Goal: Download file/media

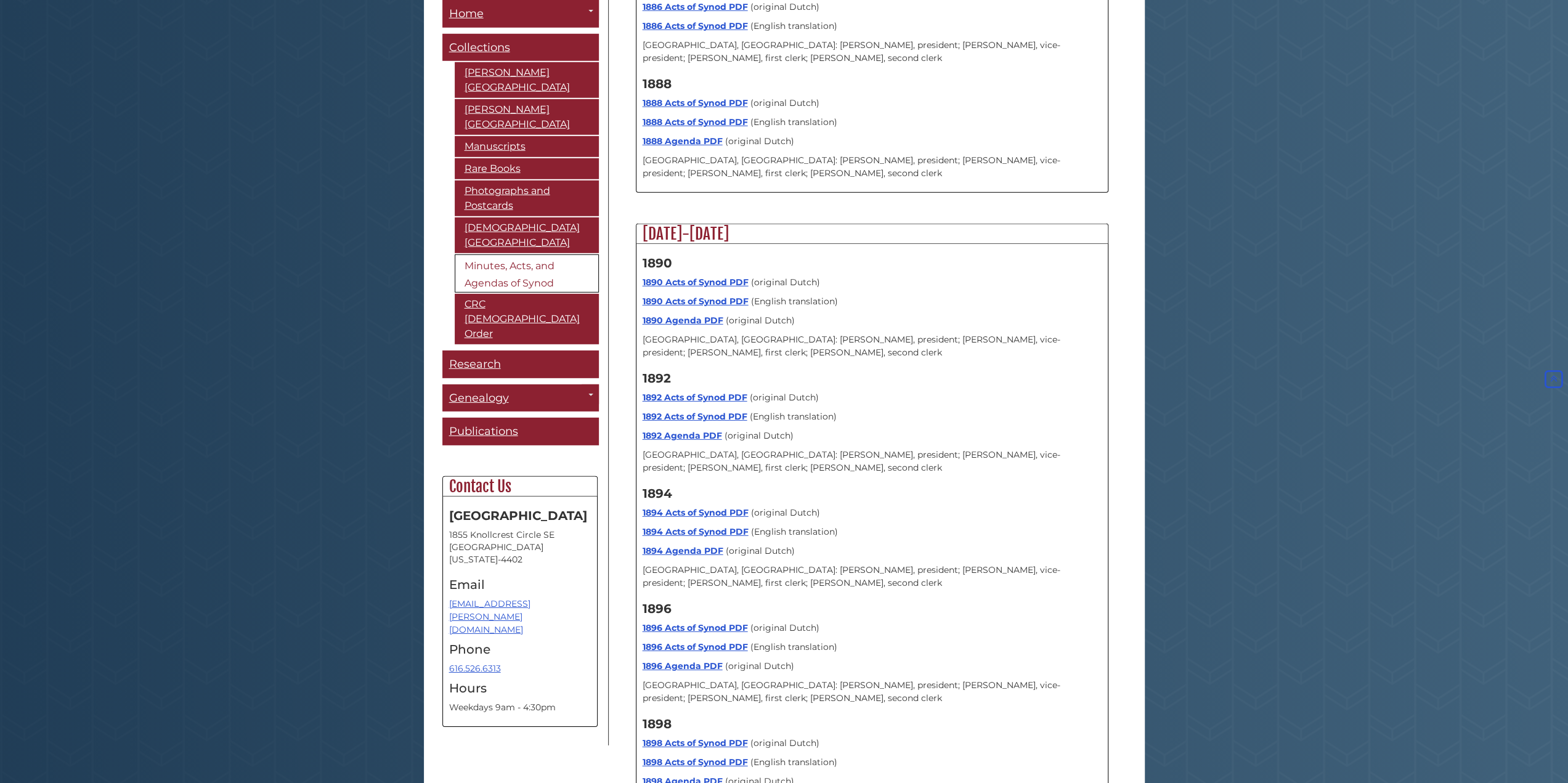
scroll to position [3737, 0]
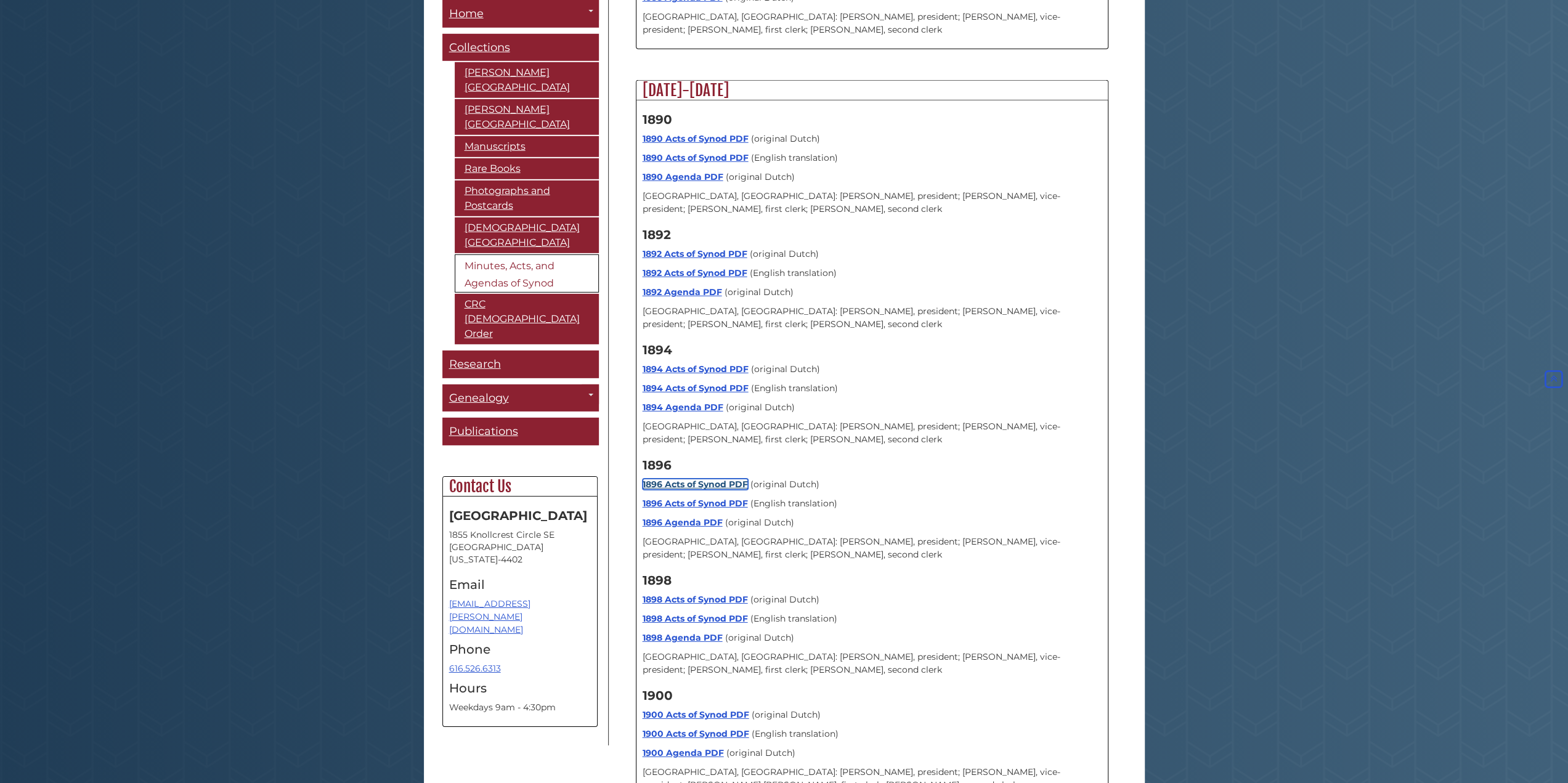
click at [693, 479] on link "1896 Acts of Synod PDF" at bounding box center [695, 484] width 105 height 11
click at [714, 498] on link "1896 Acts of Synod PDF" at bounding box center [695, 503] width 105 height 11
click at [695, 517] on link "1896 Agenda PDF" at bounding box center [682, 522] width 80 height 11
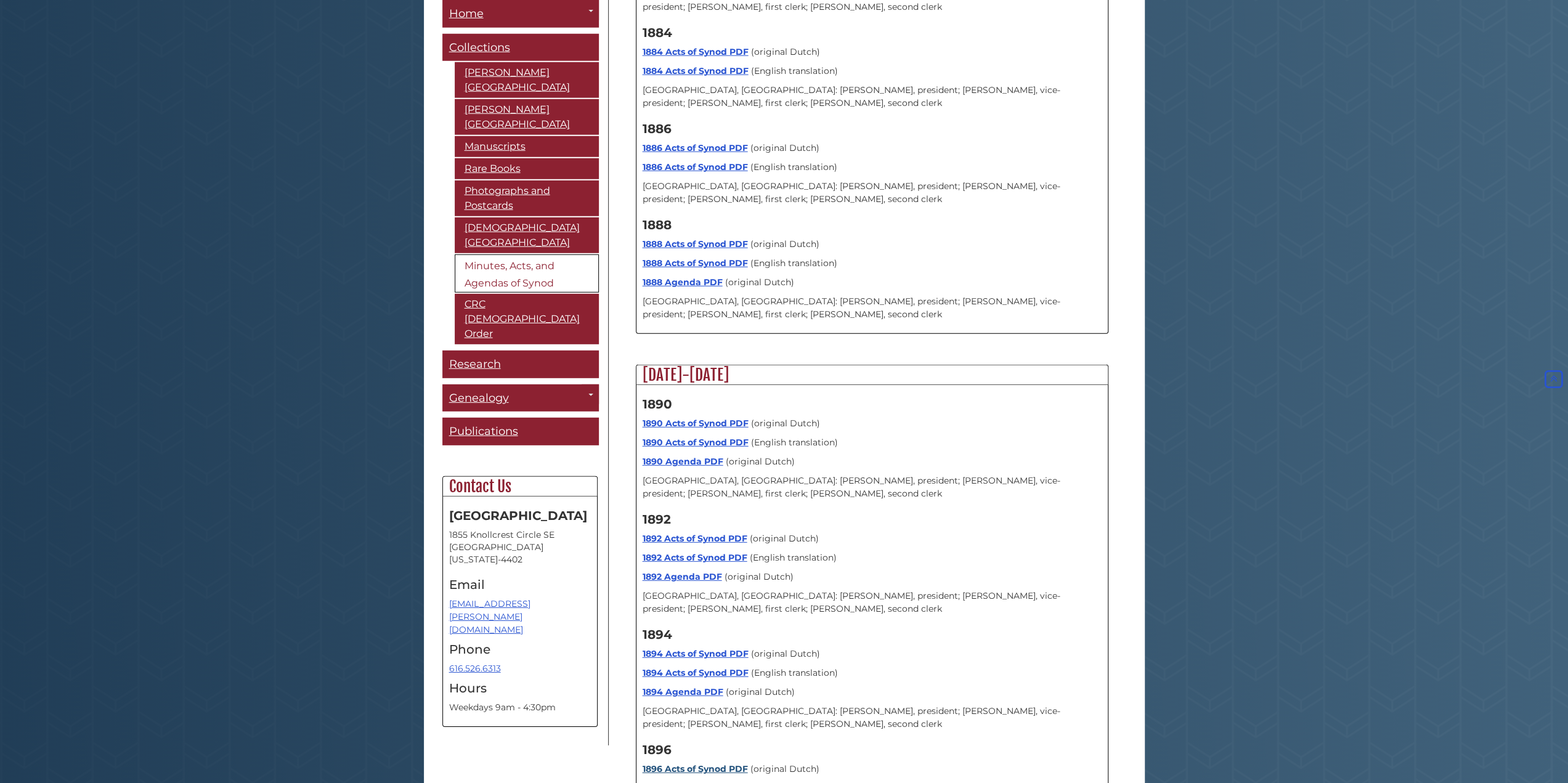
scroll to position [3450, 0]
click at [693, 535] on link "1892 Acts of Synod PDF" at bounding box center [695, 541] width 105 height 11
click at [690, 554] on link "1892 Acts of Synod PDF" at bounding box center [695, 560] width 105 height 11
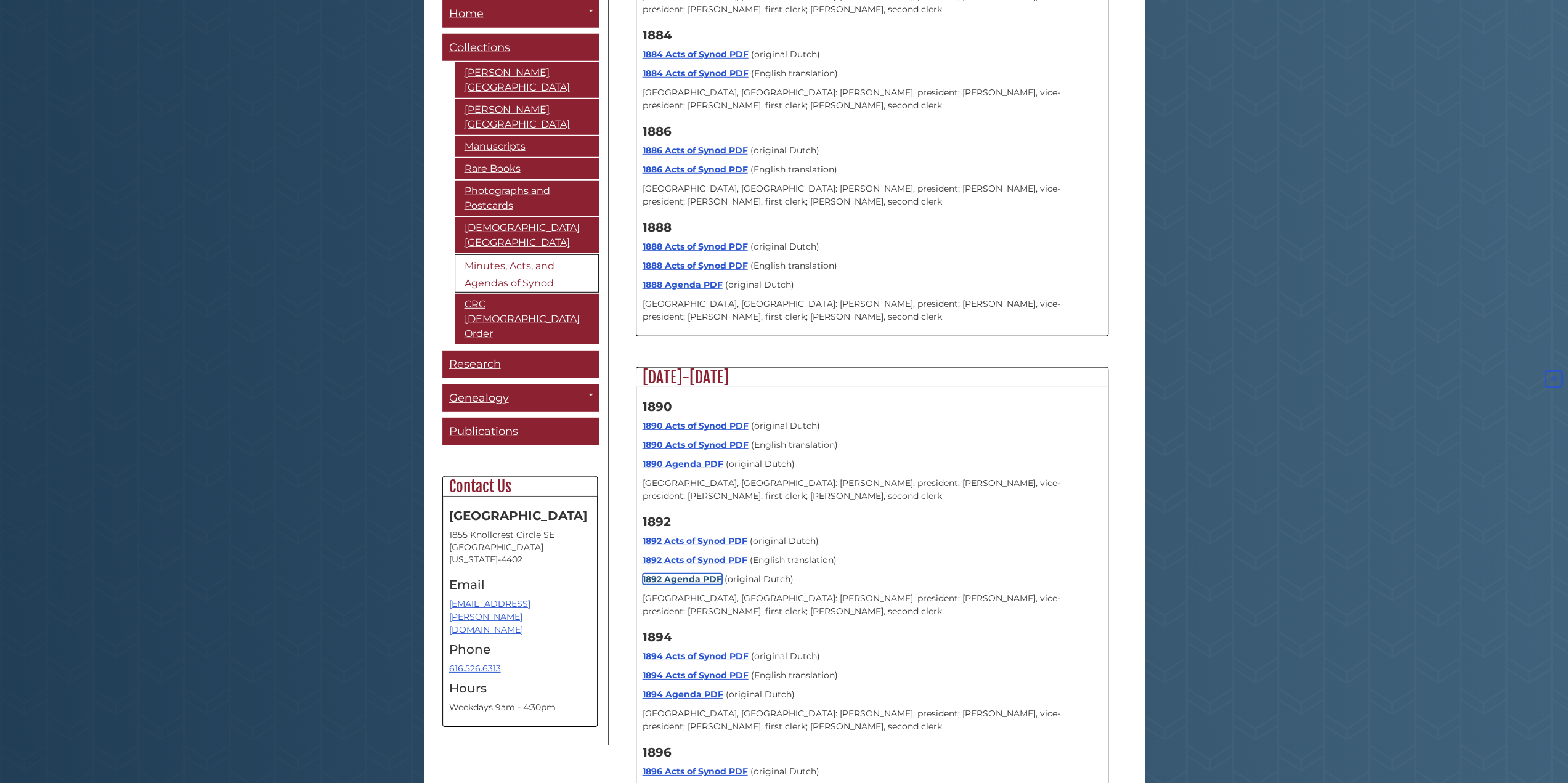
click at [712, 574] on link "1892 Agenda PDF" at bounding box center [682, 579] width 79 height 11
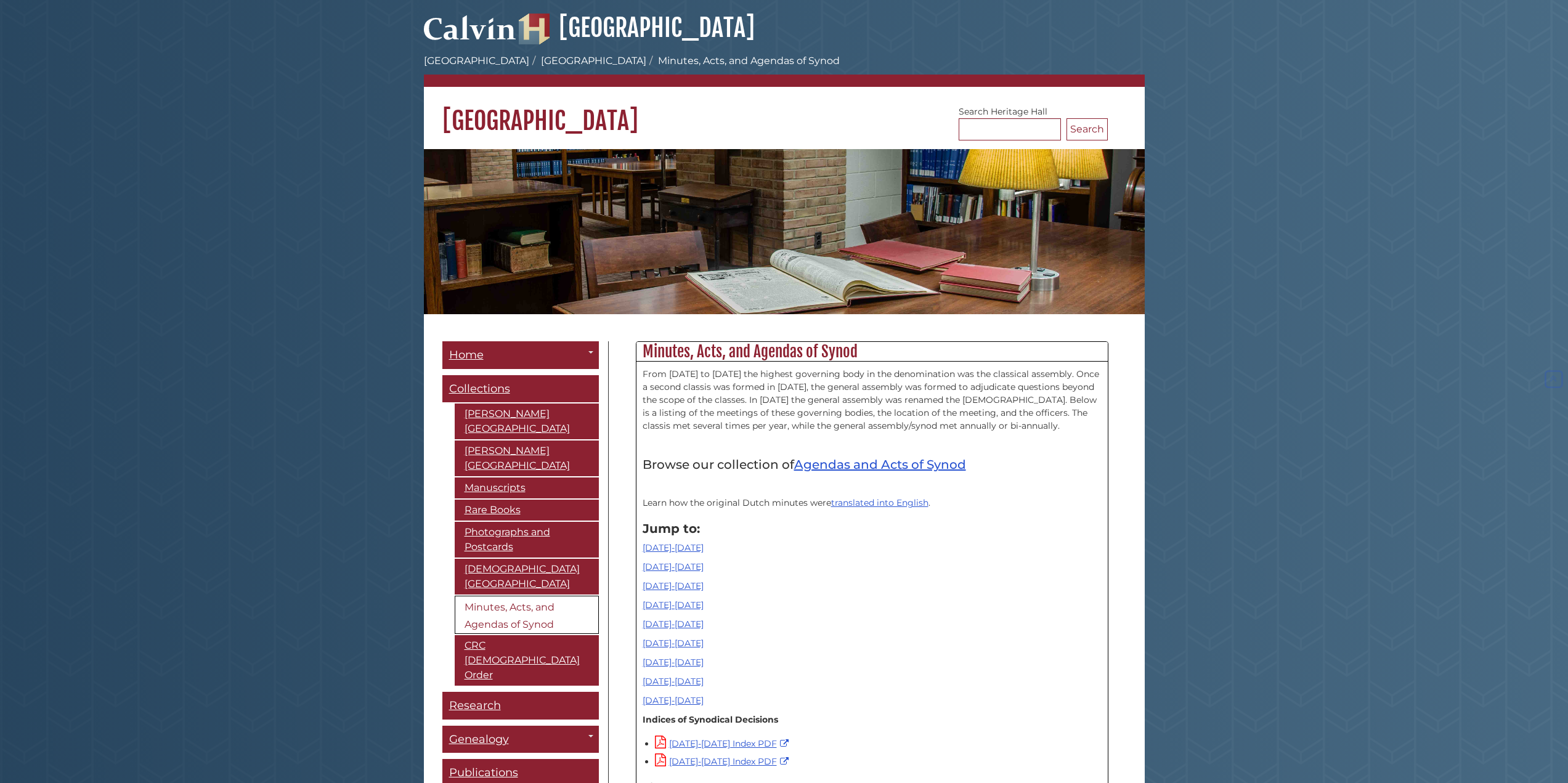
scroll to position [3450, 0]
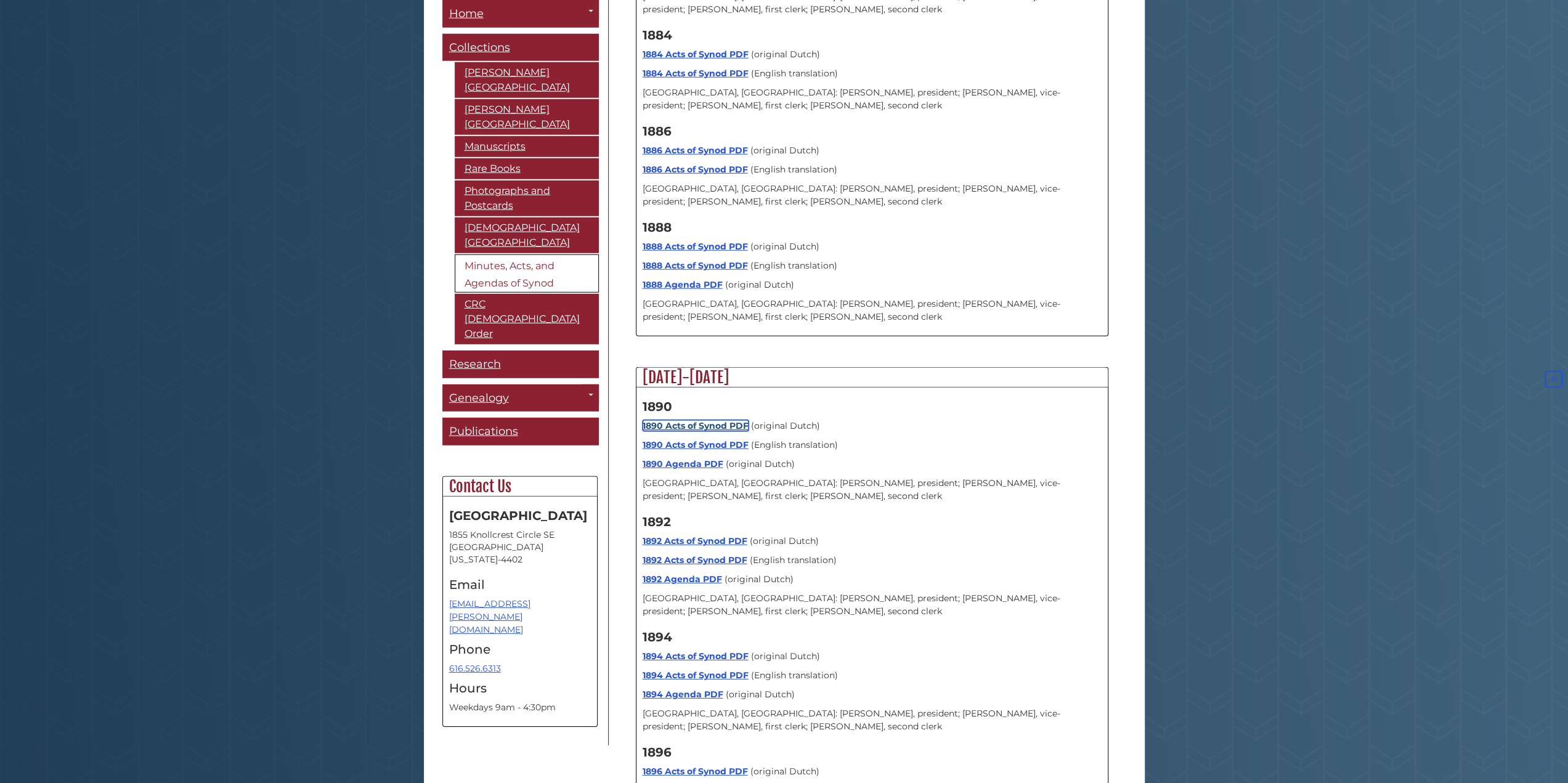
click at [689, 420] on link "1890 Acts of Synod PDF" at bounding box center [695, 426] width 106 height 11
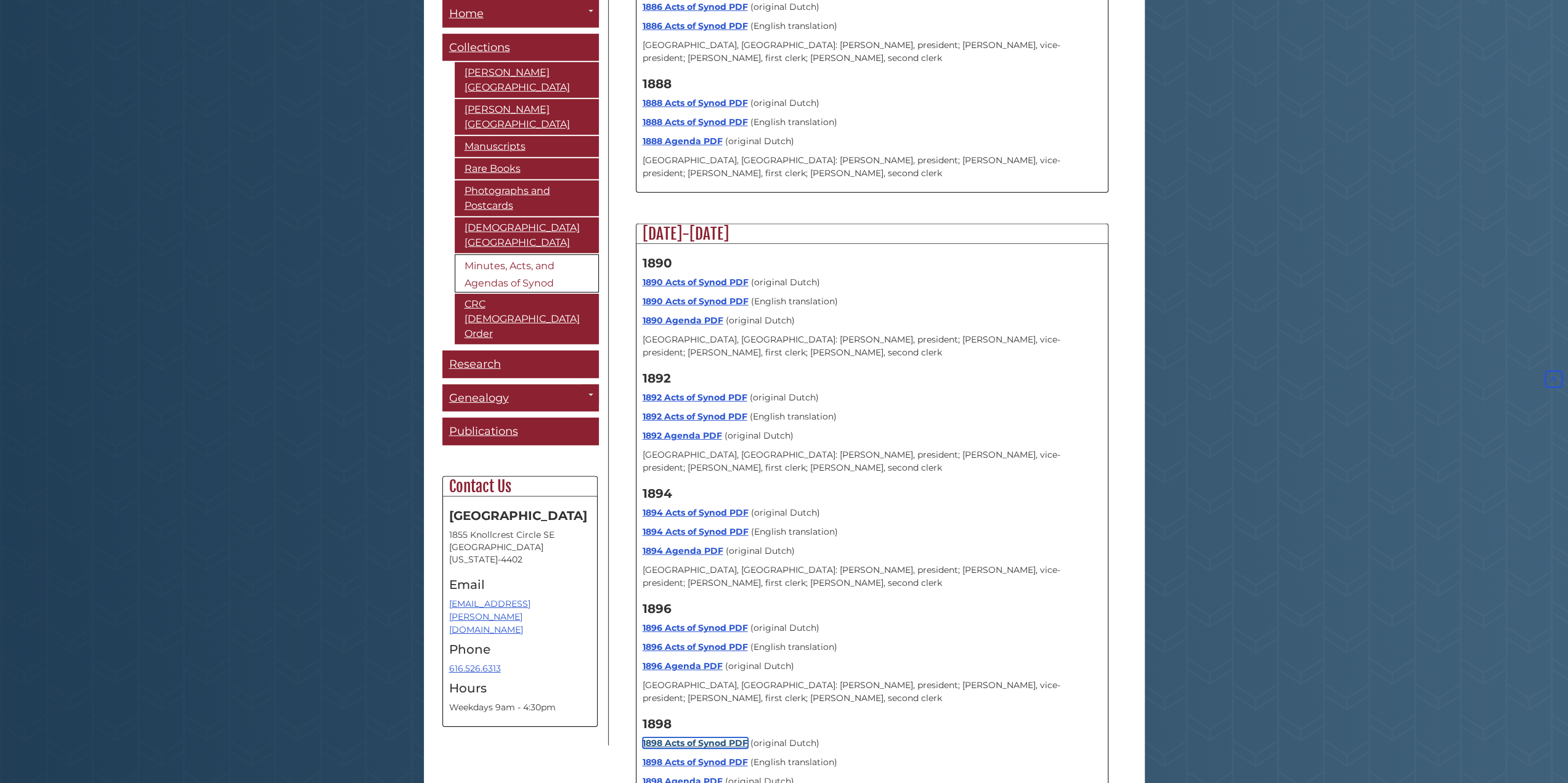
click at [693, 738] on link "1898 Acts of Synod PDF" at bounding box center [695, 743] width 105 height 11
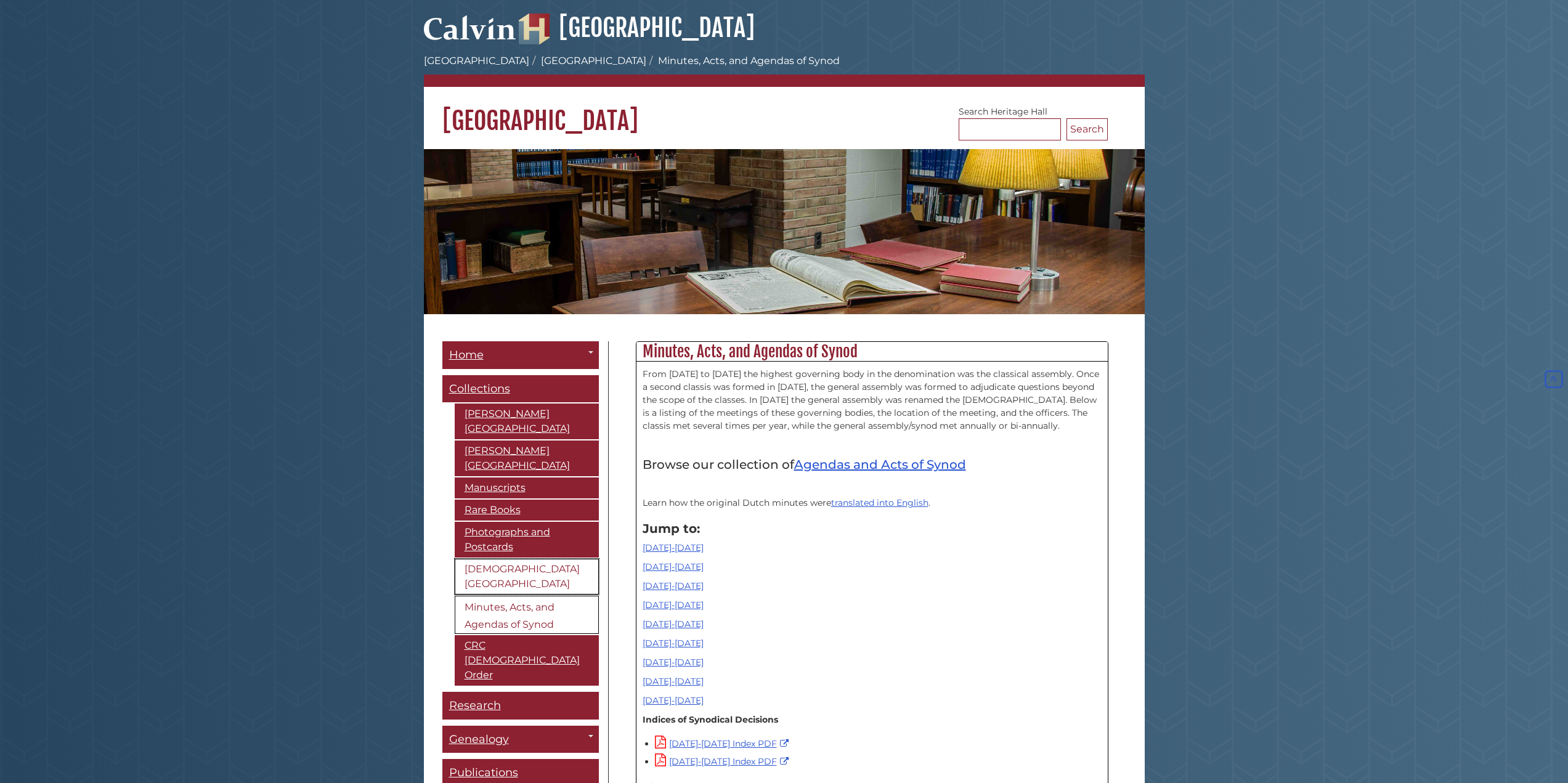
scroll to position [3594, 0]
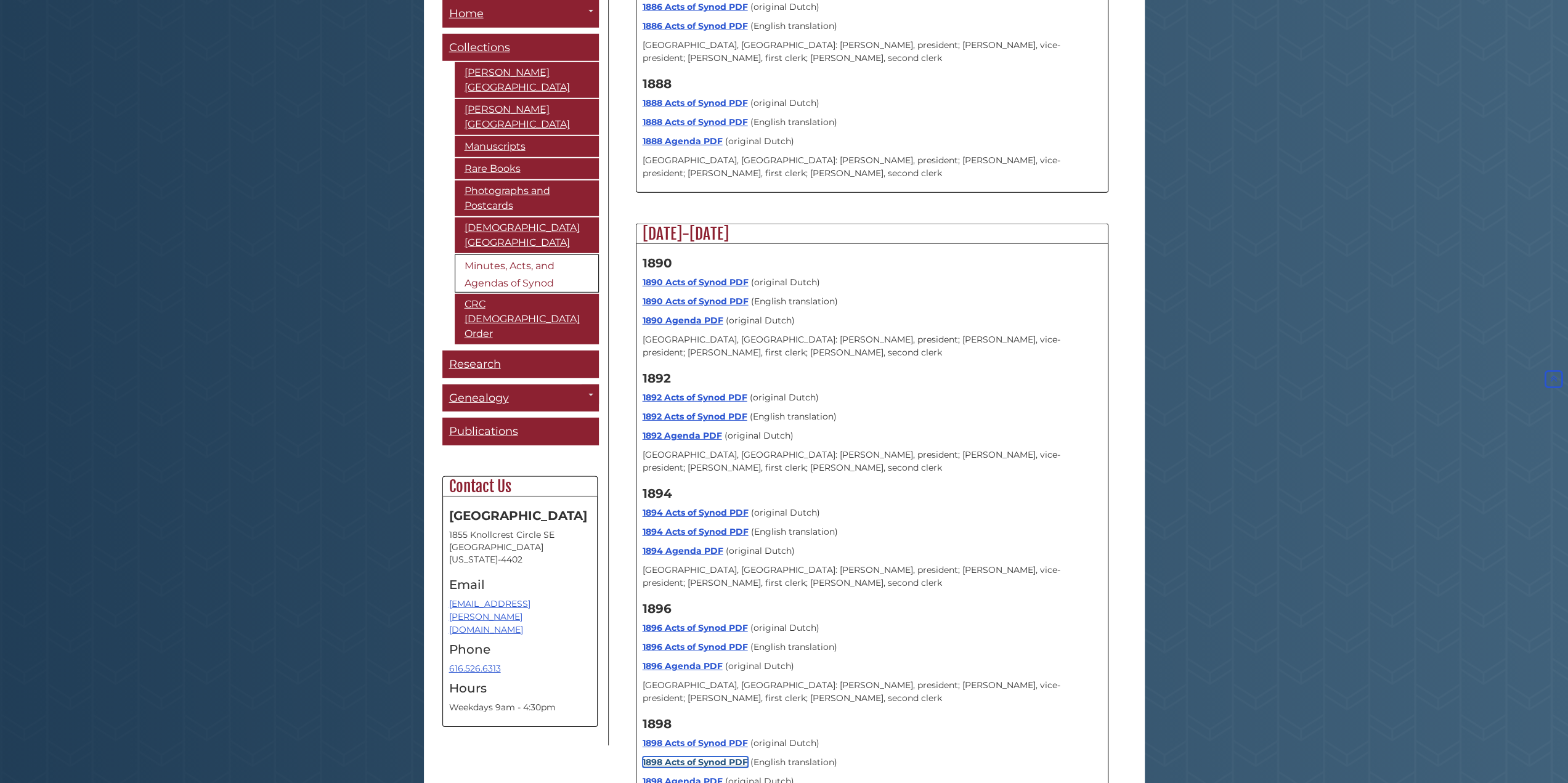
click at [681, 757] on link "1898 Acts of Synod PDF" at bounding box center [695, 762] width 105 height 11
click at [649, 776] on link "1898 Agenda PDF" at bounding box center [682, 781] width 80 height 11
click at [714, 507] on link "1894 Acts of Synod PDF" at bounding box center [695, 513] width 106 height 11
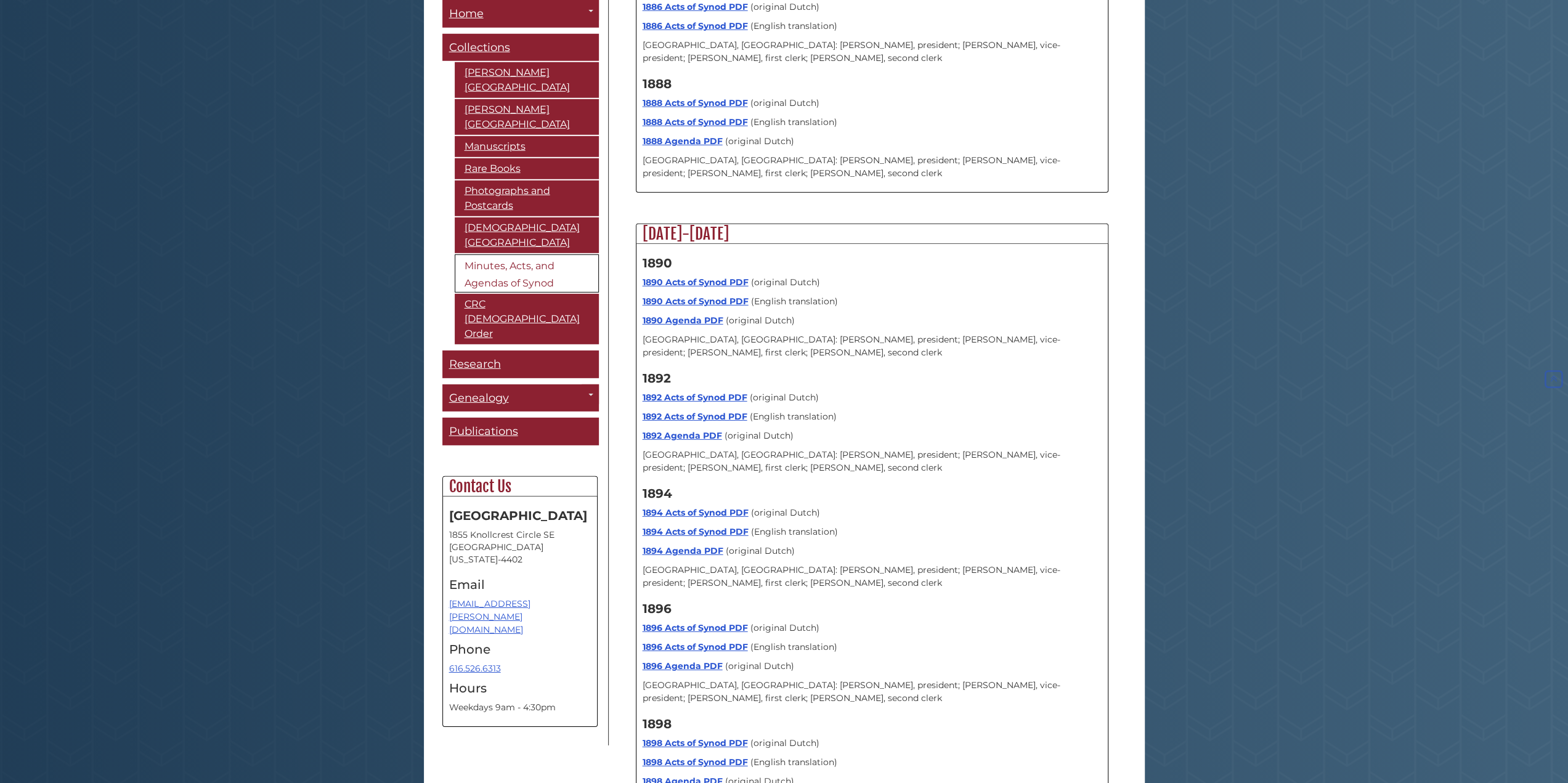
scroll to position [3594, 0]
click at [684, 526] on link "1894 Acts of Synod PDF" at bounding box center [695, 532] width 106 height 11
